Goal: Transaction & Acquisition: Download file/media

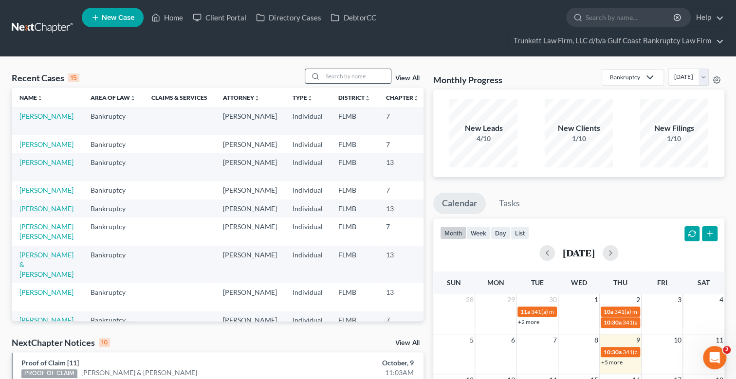
click at [348, 75] on input "search" at bounding box center [357, 76] width 68 height 14
type input "king"
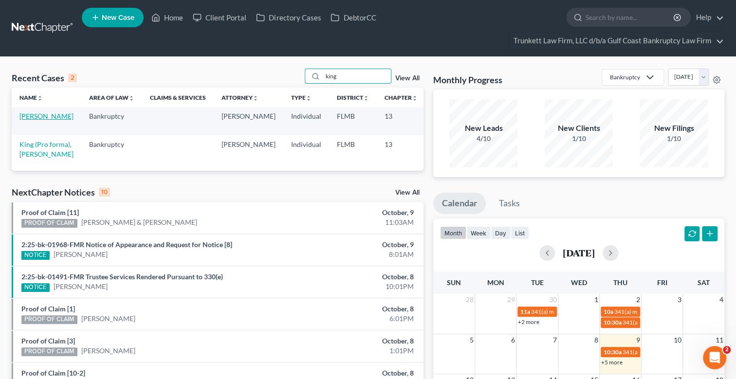
click at [27, 116] on link "[PERSON_NAME]" at bounding box center [46, 116] width 54 height 8
click at [28, 116] on link "[PERSON_NAME]" at bounding box center [46, 116] width 54 height 8
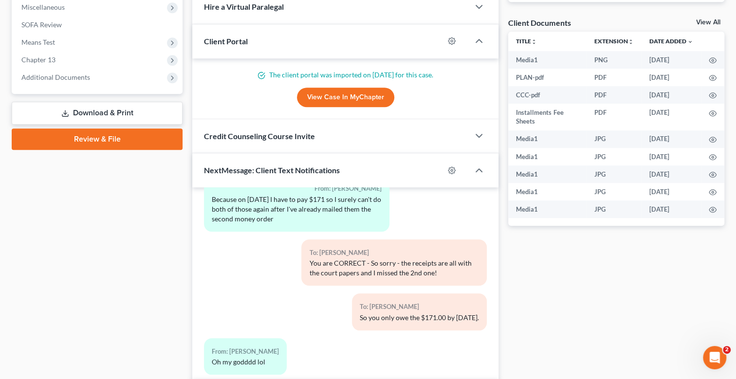
scroll to position [232, 0]
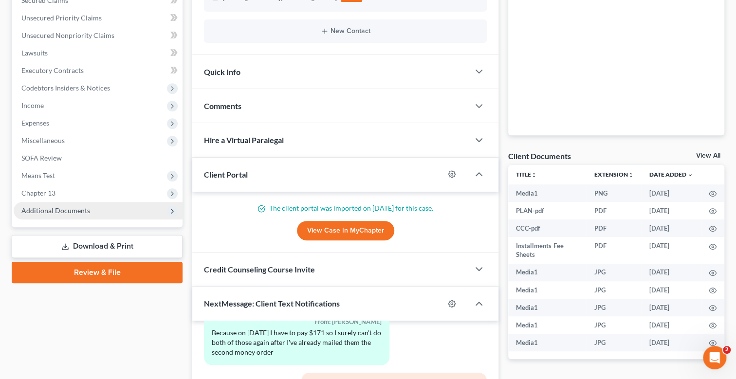
drag, startPoint x: 71, startPoint y: 207, endPoint x: 78, endPoint y: 207, distance: 7.8
click at [71, 207] on span "Additional Documents" at bounding box center [55, 210] width 69 height 8
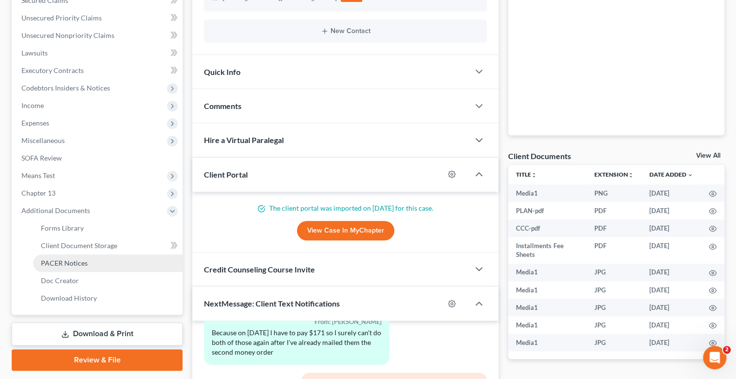
click at [74, 260] on span "PACER Notices" at bounding box center [64, 263] width 47 height 8
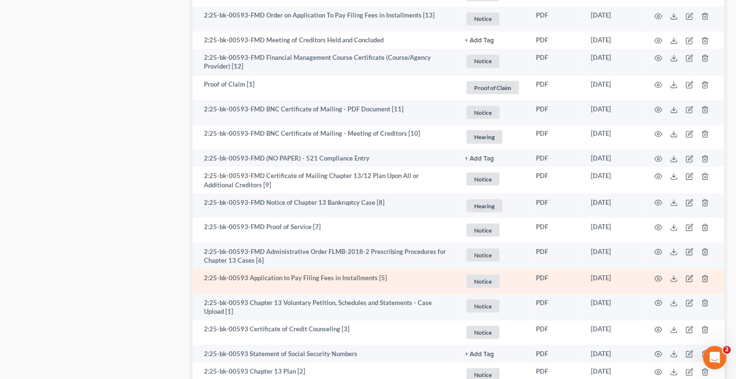
scroll to position [1105, 0]
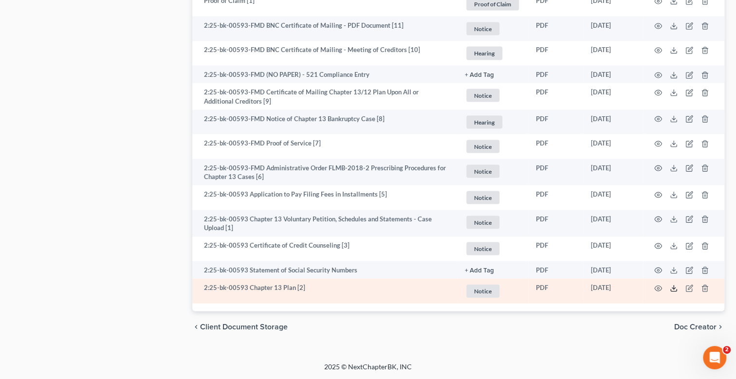
click at [674, 287] on icon at bounding box center [674, 289] width 8 height 8
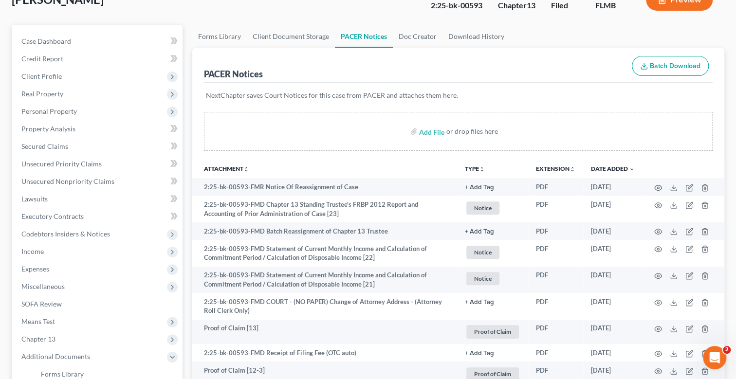
scroll to position [83, 0]
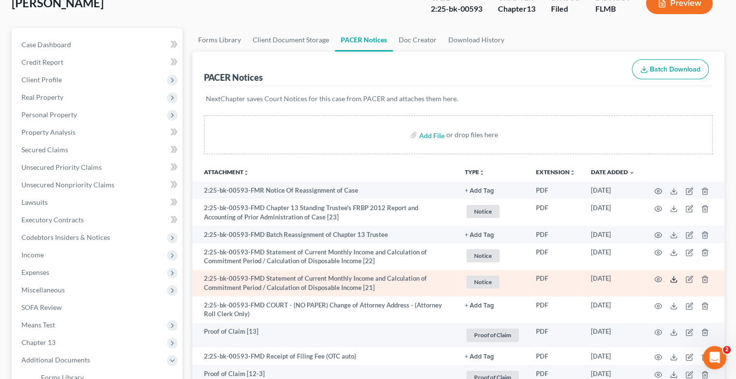
click at [674, 279] on line at bounding box center [674, 278] width 0 height 4
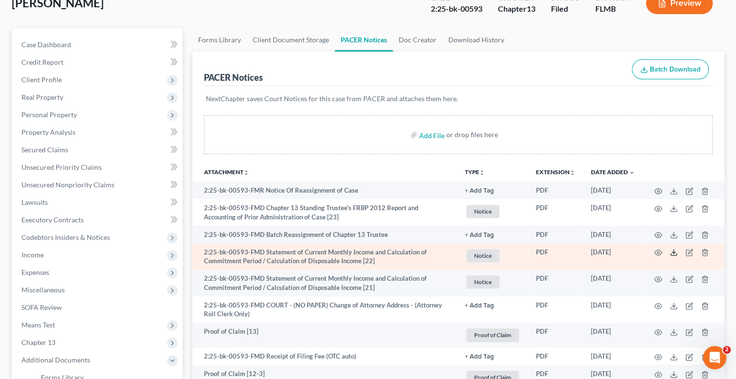
click at [674, 253] on polyline at bounding box center [673, 252] width 3 height 1
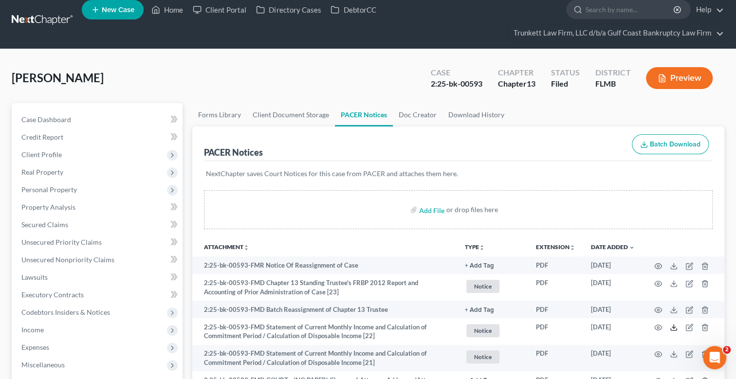
scroll to position [0, 0]
